Goal: Task Accomplishment & Management: Manage account settings

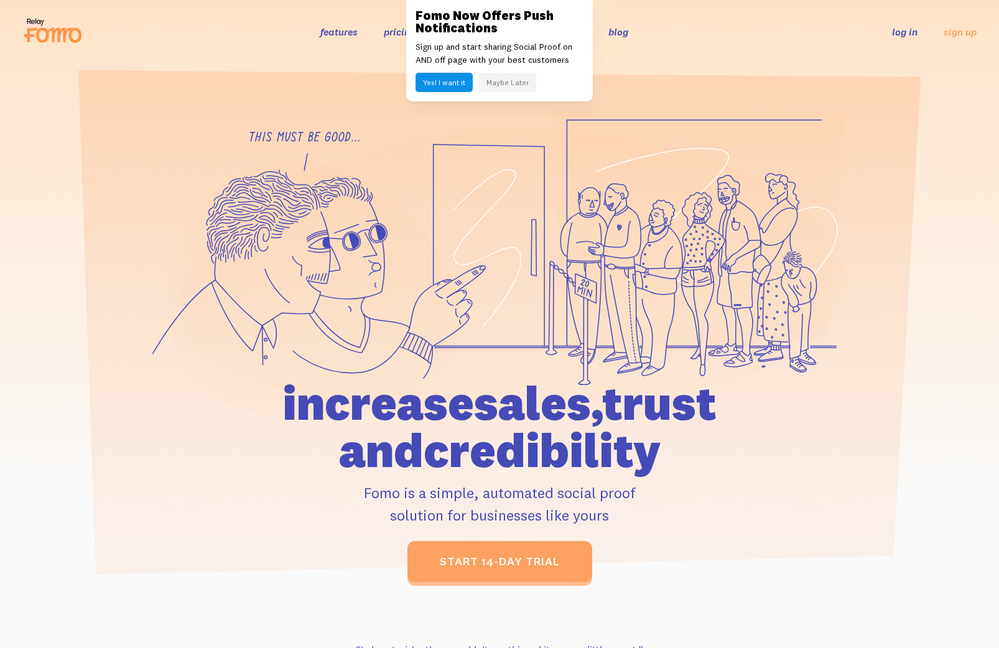
click at [909, 26] on link "log in" at bounding box center [905, 32] width 26 height 12
click at [499, 89] on button "Maybe Later" at bounding box center [507, 82] width 57 height 19
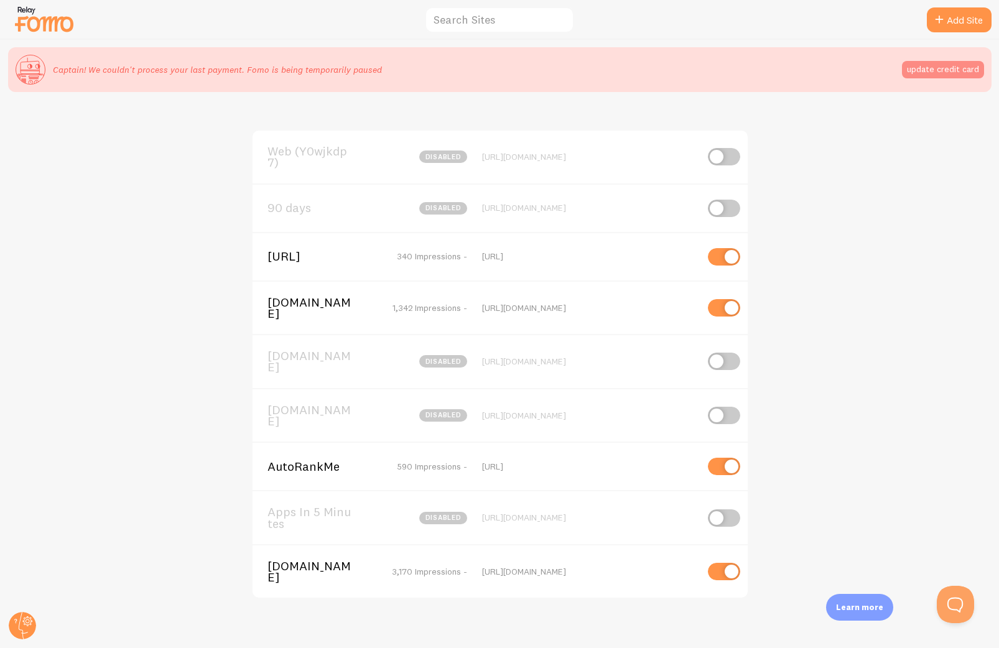
click at [921, 69] on button "update credit card" at bounding box center [943, 69] width 82 height 17
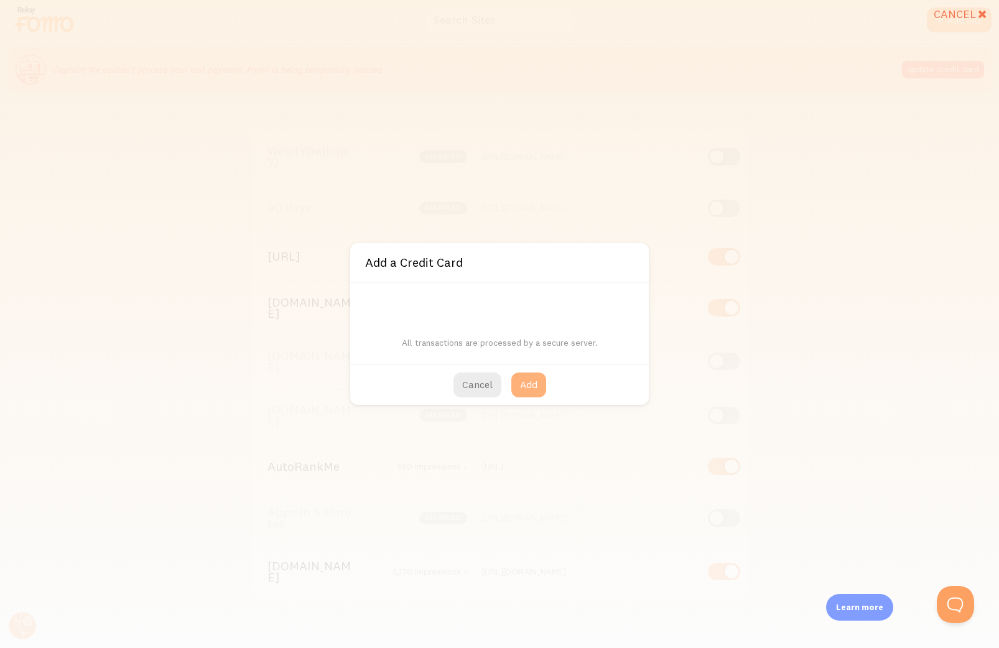
click at [526, 383] on button "Add" at bounding box center [528, 385] width 35 height 25
